Goal: Task Accomplishment & Management: Manage account settings

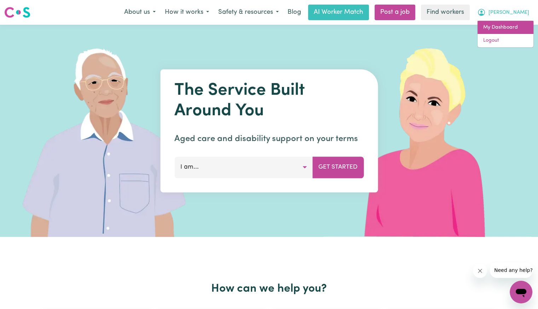
click at [501, 30] on link "My Dashboard" at bounding box center [505, 27] width 56 height 13
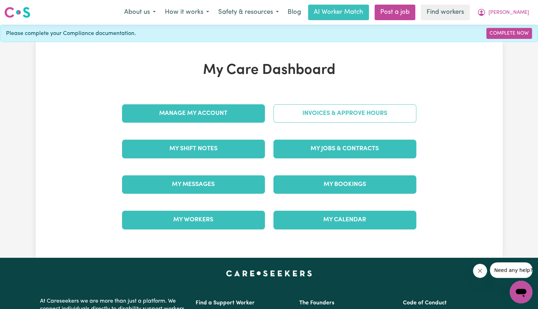
click at [344, 117] on link "Invoices & Approve Hours" at bounding box center [344, 113] width 143 height 18
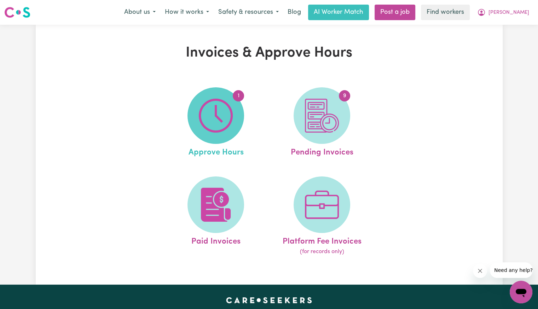
click at [210, 101] on img at bounding box center [216, 116] width 34 height 34
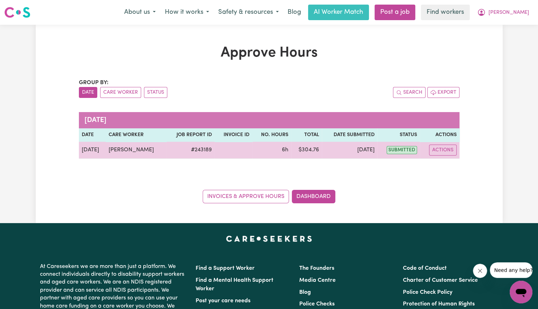
click at [444, 144] on td "Actions" at bounding box center [438, 150] width 39 height 17
drag, startPoint x: 444, startPoint y: 143, endPoint x: 445, endPoint y: 154, distance: 11.0
click at [444, 145] on td "Actions" at bounding box center [438, 150] width 39 height 17
click at [442, 153] on button "Actions" at bounding box center [443, 150] width 28 height 11
click at [443, 168] on link "View Job Report" at bounding box center [460, 166] width 60 height 14
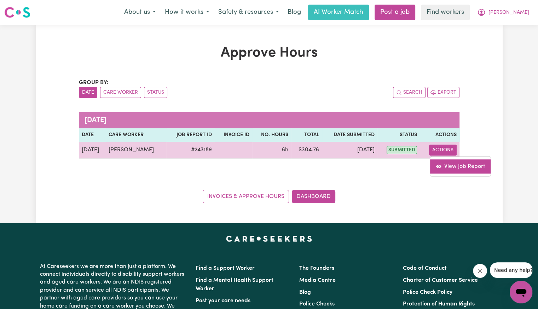
select select "pm"
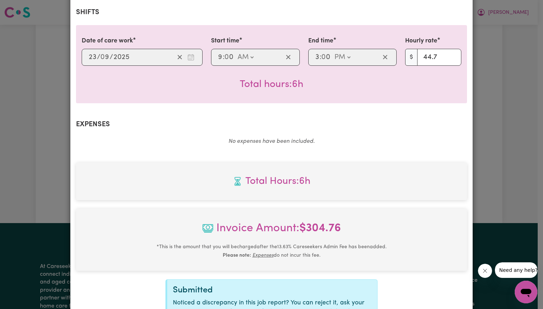
scroll to position [236, 0]
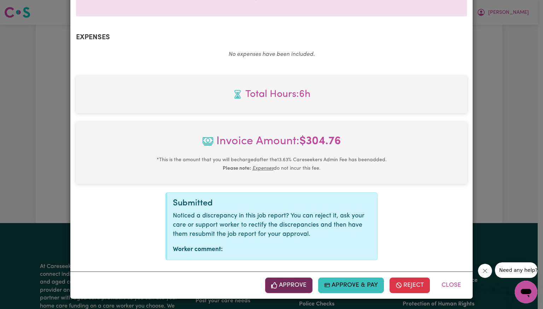
click at [275, 285] on icon "button" at bounding box center [274, 285] width 6 height 6
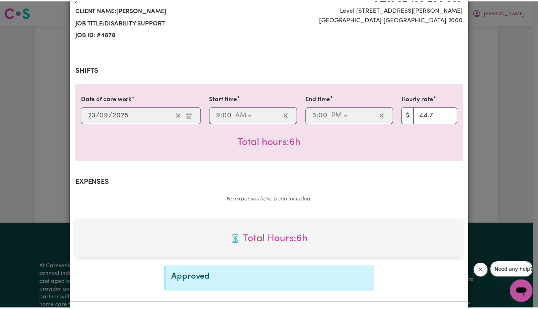
scroll to position [122, 0]
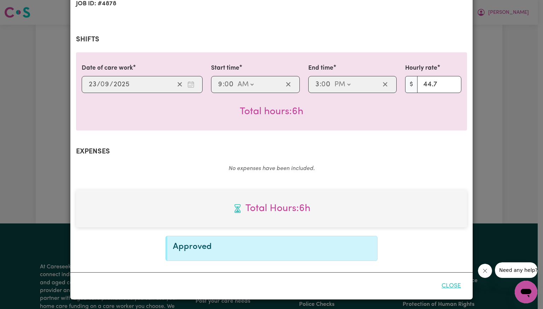
click at [447, 288] on button "Close" at bounding box center [450, 286] width 31 height 16
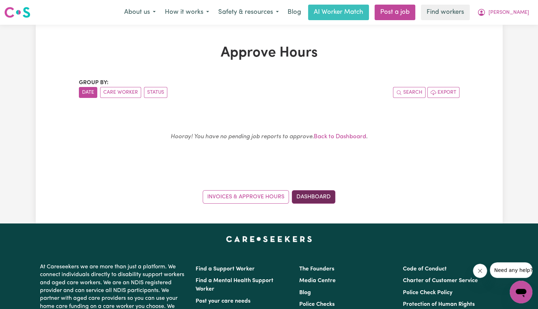
click at [315, 198] on link "Dashboard" at bounding box center [313, 196] width 43 height 13
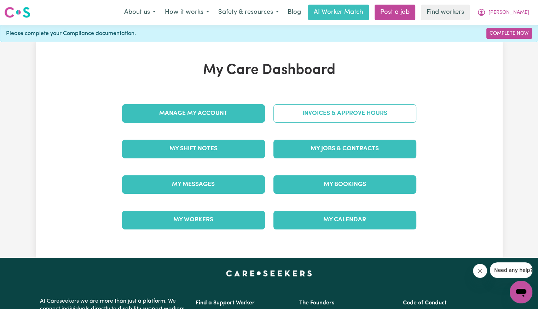
click at [307, 115] on link "Invoices & Approve Hours" at bounding box center [344, 113] width 143 height 18
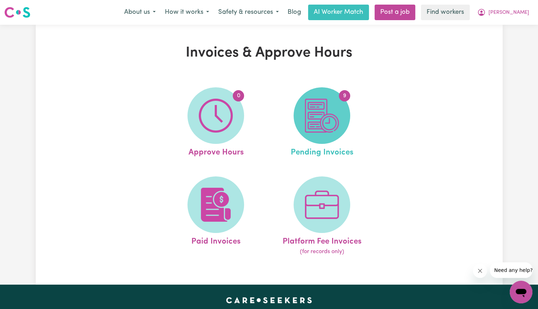
click at [321, 113] on img at bounding box center [322, 116] width 34 height 34
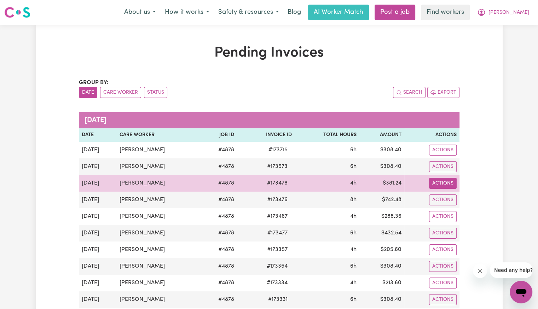
click at [448, 183] on button "Actions" at bounding box center [443, 183] width 28 height 11
click at [454, 195] on link "Download Invoice" at bounding box center [459, 199] width 65 height 14
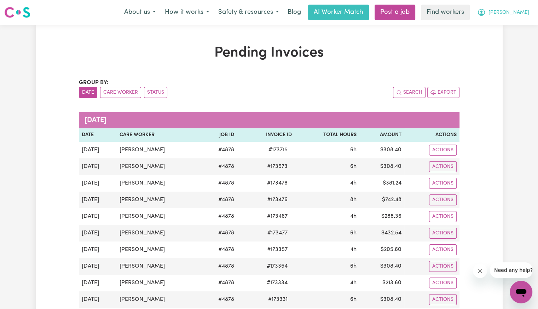
click at [521, 16] on span "[PERSON_NAME]" at bounding box center [508, 13] width 41 height 8
click at [529, 14] on button "[PERSON_NAME]" at bounding box center [502, 12] width 61 height 15
click at [518, 14] on span "[PERSON_NAME]" at bounding box center [508, 13] width 41 height 8
click at [494, 43] on link "Logout" at bounding box center [505, 40] width 56 height 13
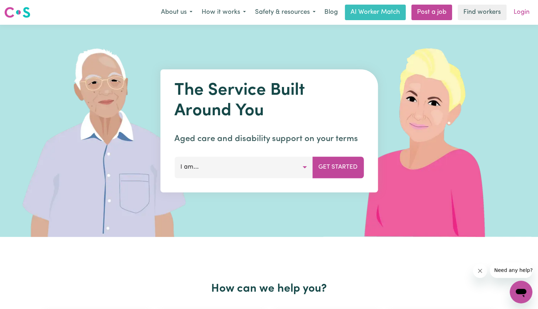
click at [522, 14] on link "Login" at bounding box center [521, 13] width 24 height 16
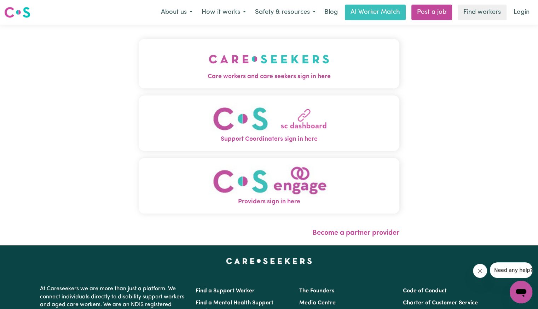
click at [209, 72] on img "Care workers and care seekers sign in here" at bounding box center [269, 59] width 121 height 26
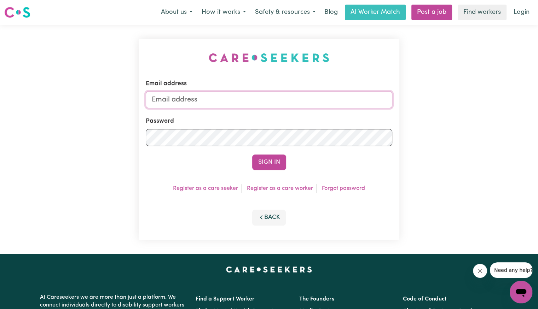
click at [225, 103] on input "Email address" at bounding box center [269, 99] width 246 height 17
type input "[PERSON_NAME][EMAIL_ADDRESS][DOMAIN_NAME]"
click at [252, 154] on button "Sign In" at bounding box center [269, 162] width 34 height 16
